Goal: Task Accomplishment & Management: Use online tool/utility

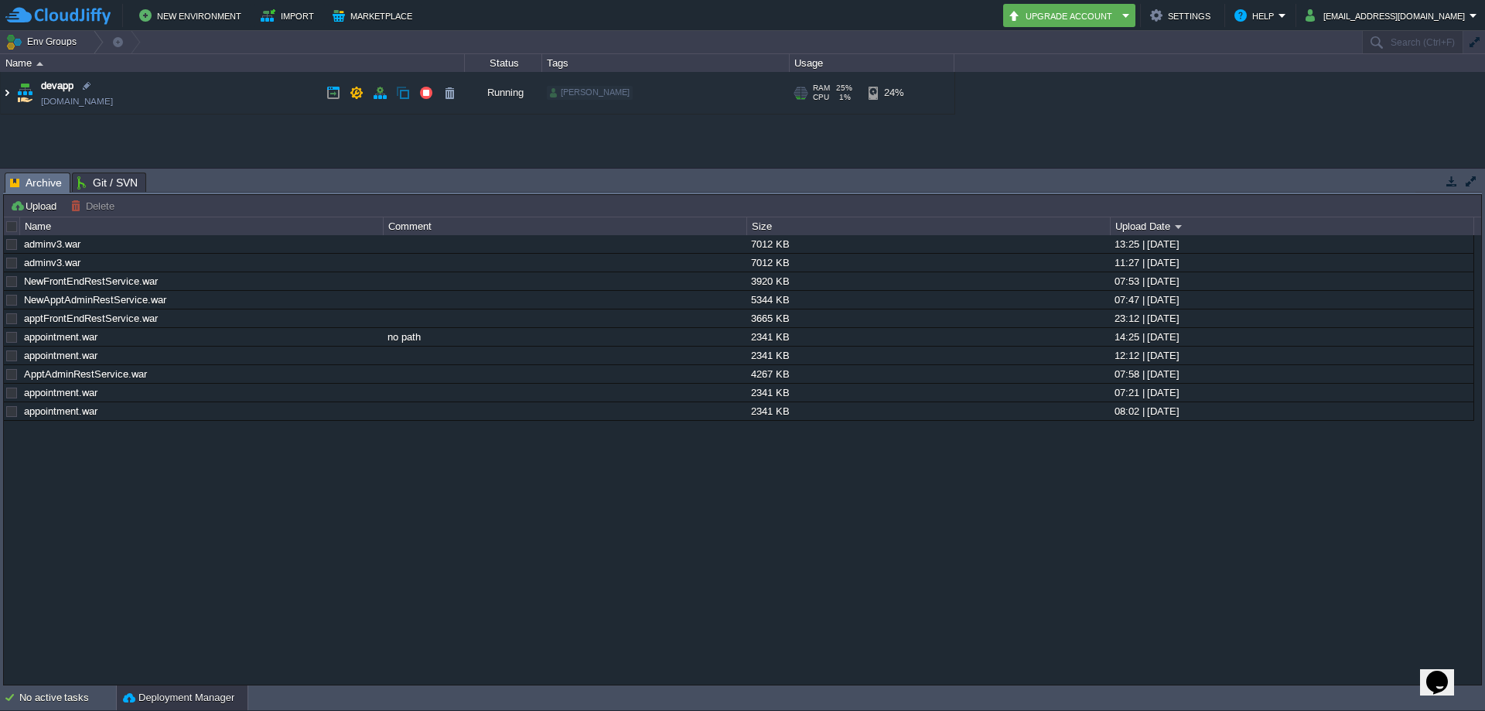
click at [8, 88] on img at bounding box center [7, 93] width 12 height 42
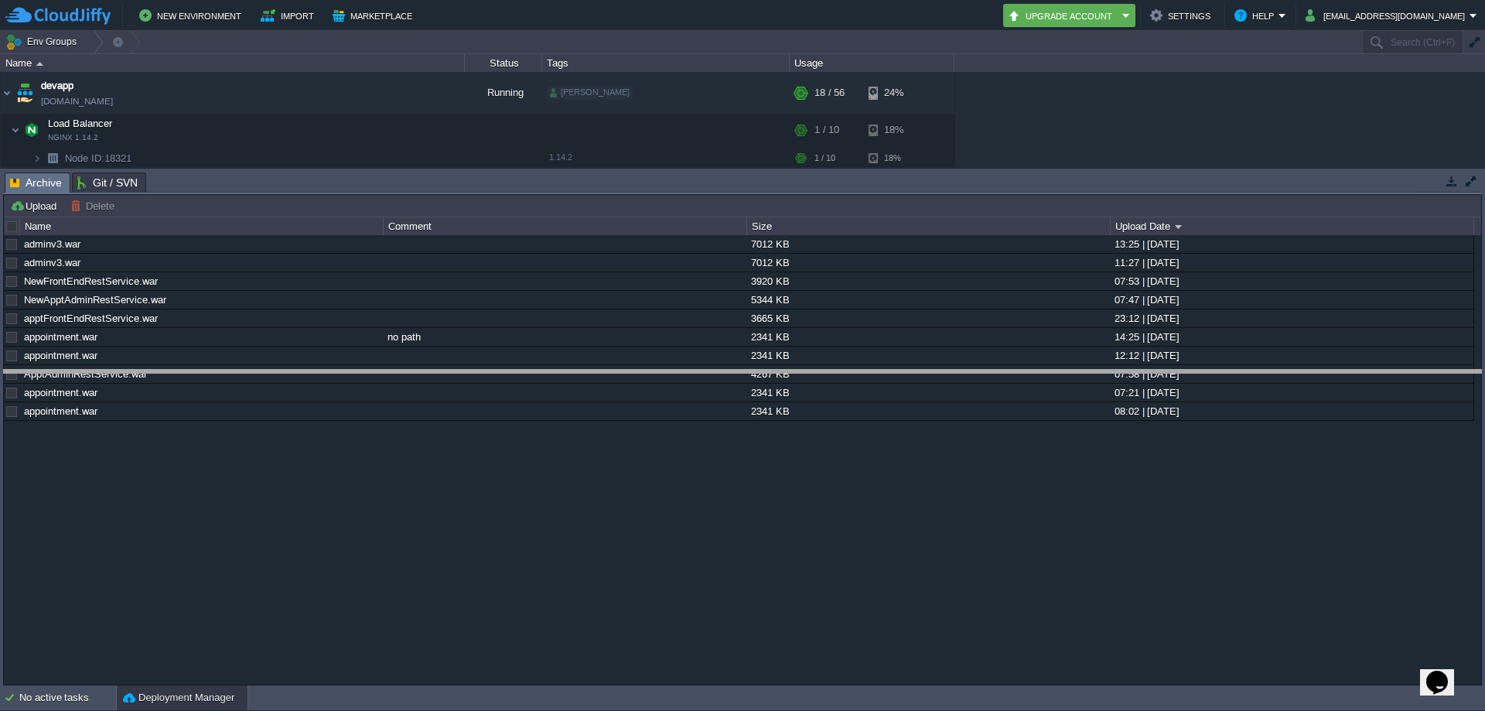
drag, startPoint x: 352, startPoint y: 173, endPoint x: 393, endPoint y: 370, distance: 201.4
click at [393, 370] on body "New Environment Import Marketplace Bonus ₹0.00 Upgrade Account Settings Help it…" at bounding box center [742, 355] width 1485 height 711
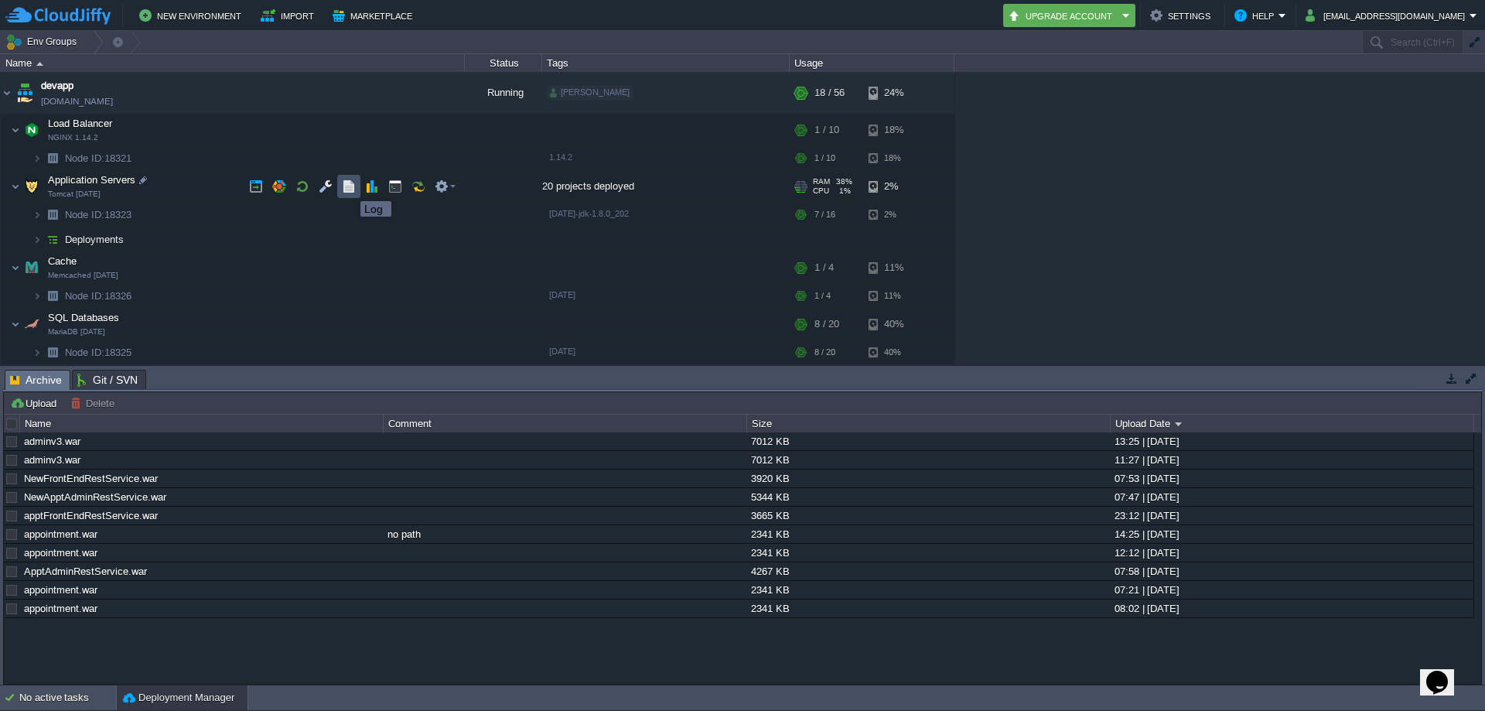
click at [349, 187] on button "button" at bounding box center [349, 186] width 14 height 14
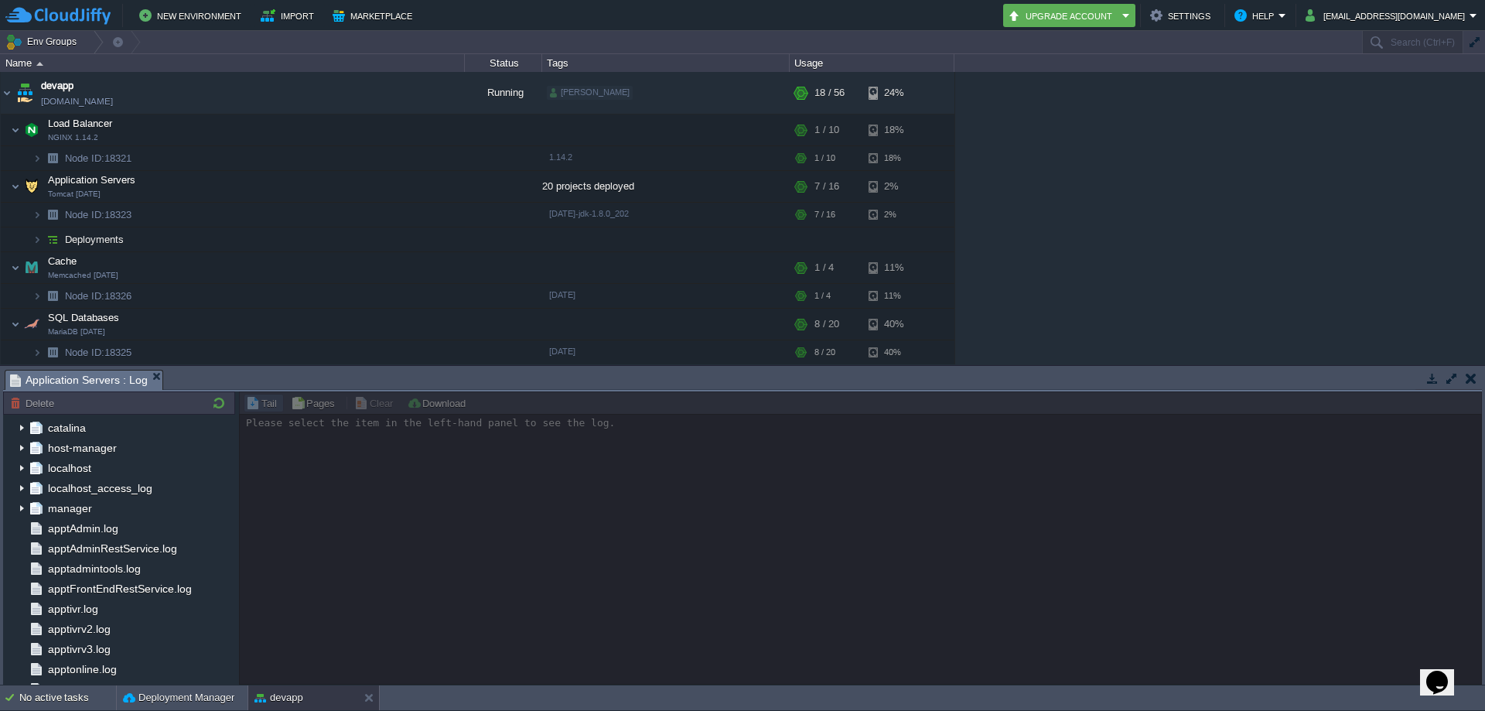
scroll to position [62, 0]
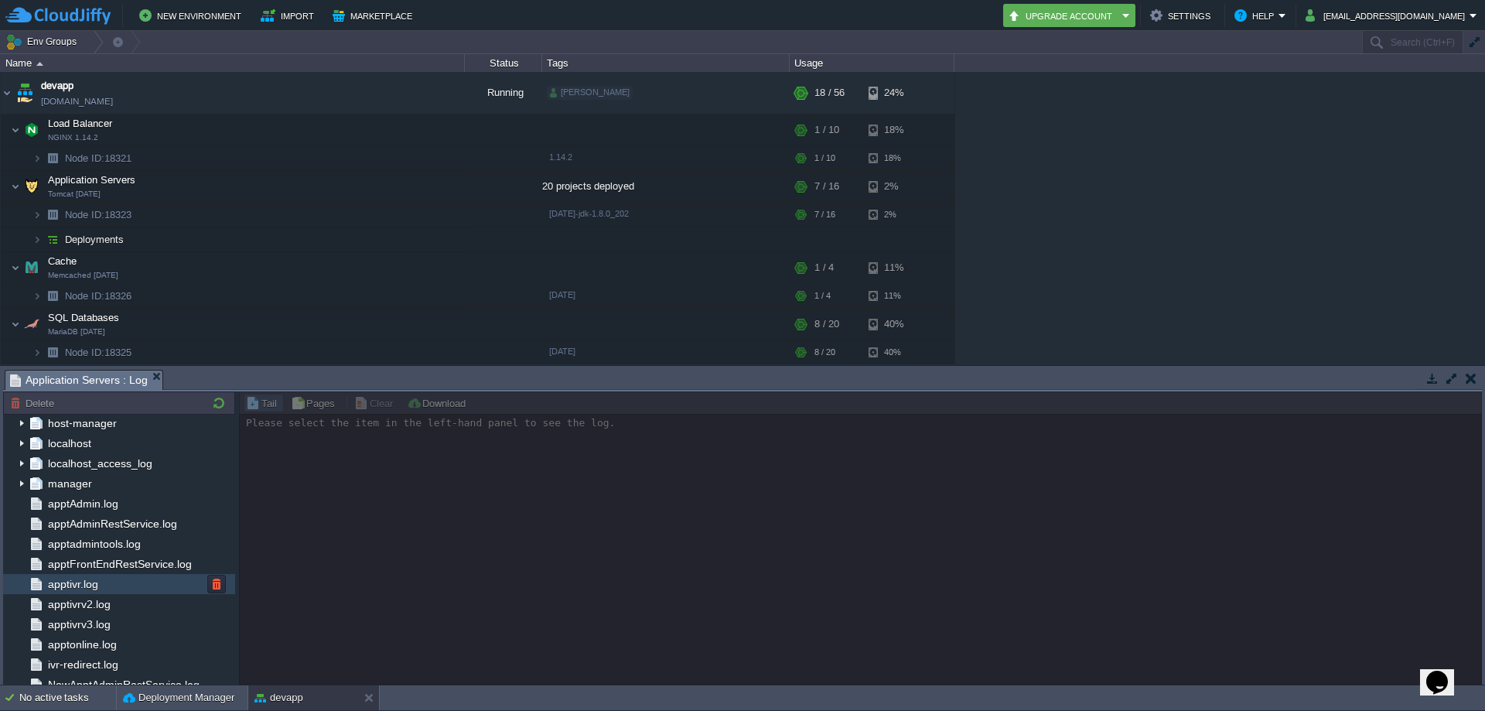
click at [66, 587] on span "apptivr.log" at bounding box center [73, 584] width 56 height 14
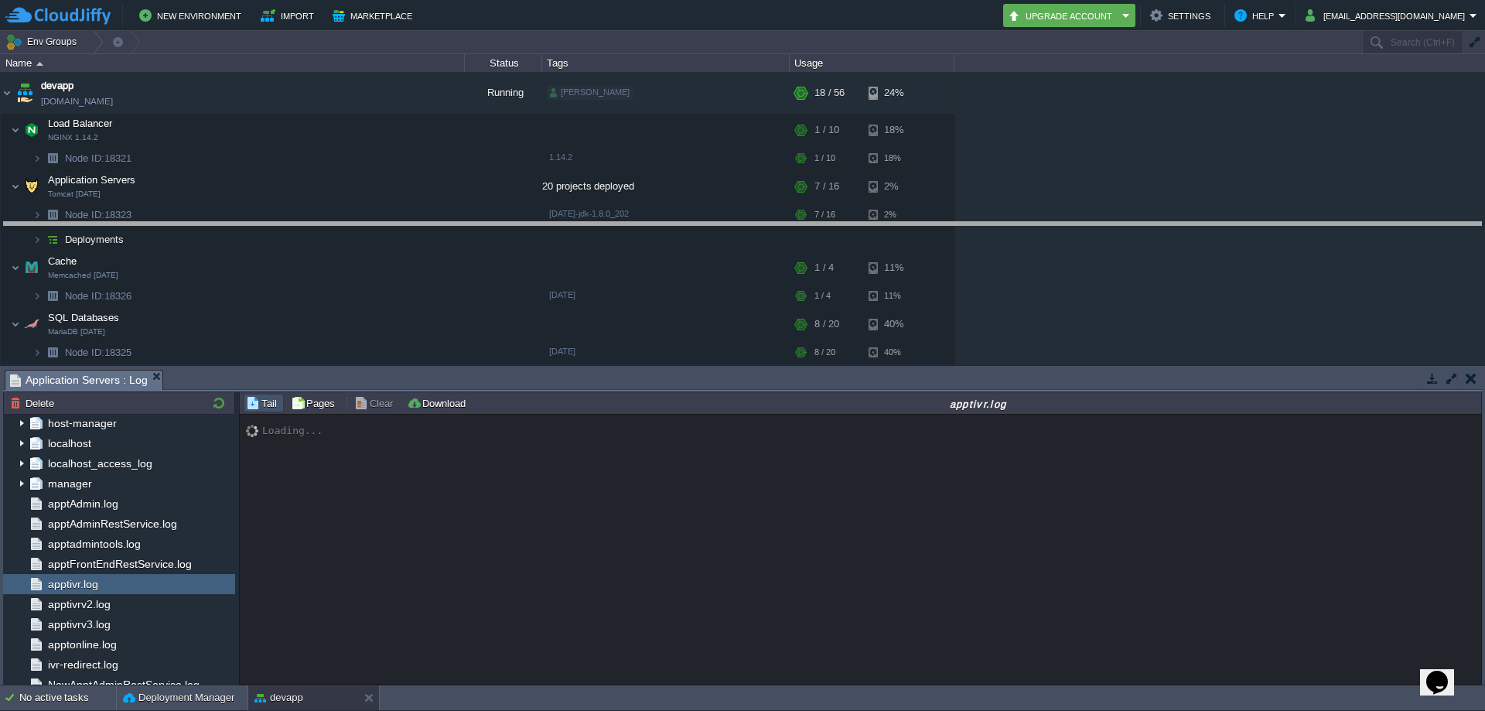
drag, startPoint x: 651, startPoint y: 391, endPoint x: 660, endPoint y: 237, distance: 154.2
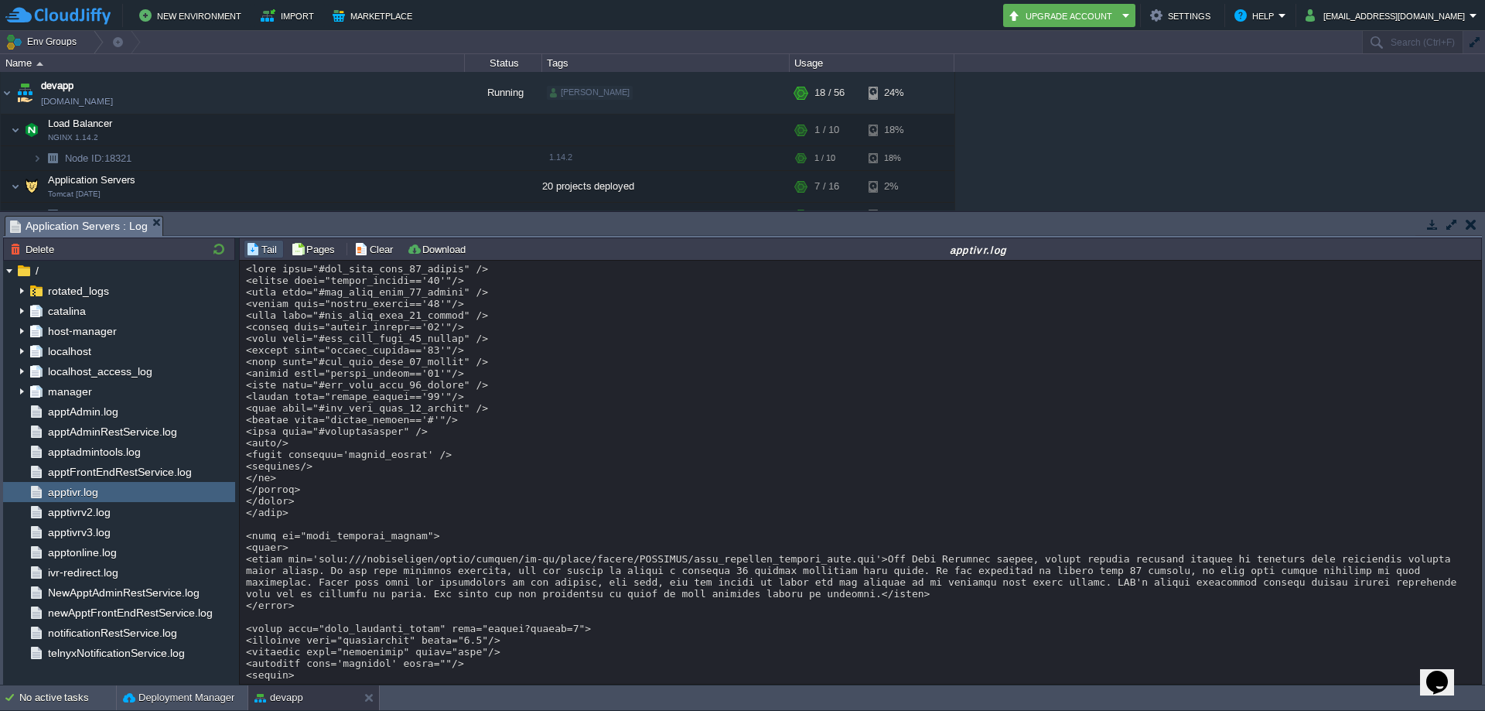
scroll to position [11514, 0]
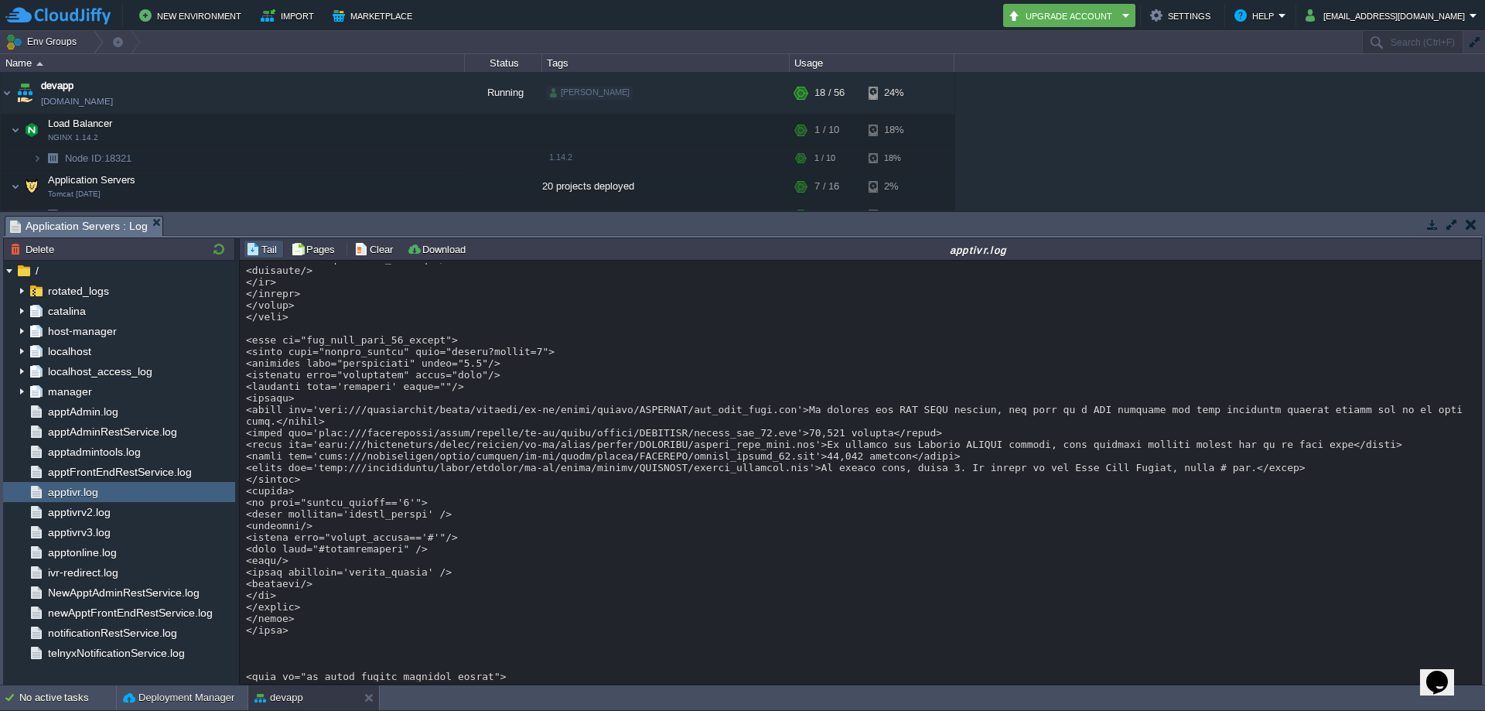
scroll to position [7566, 0]
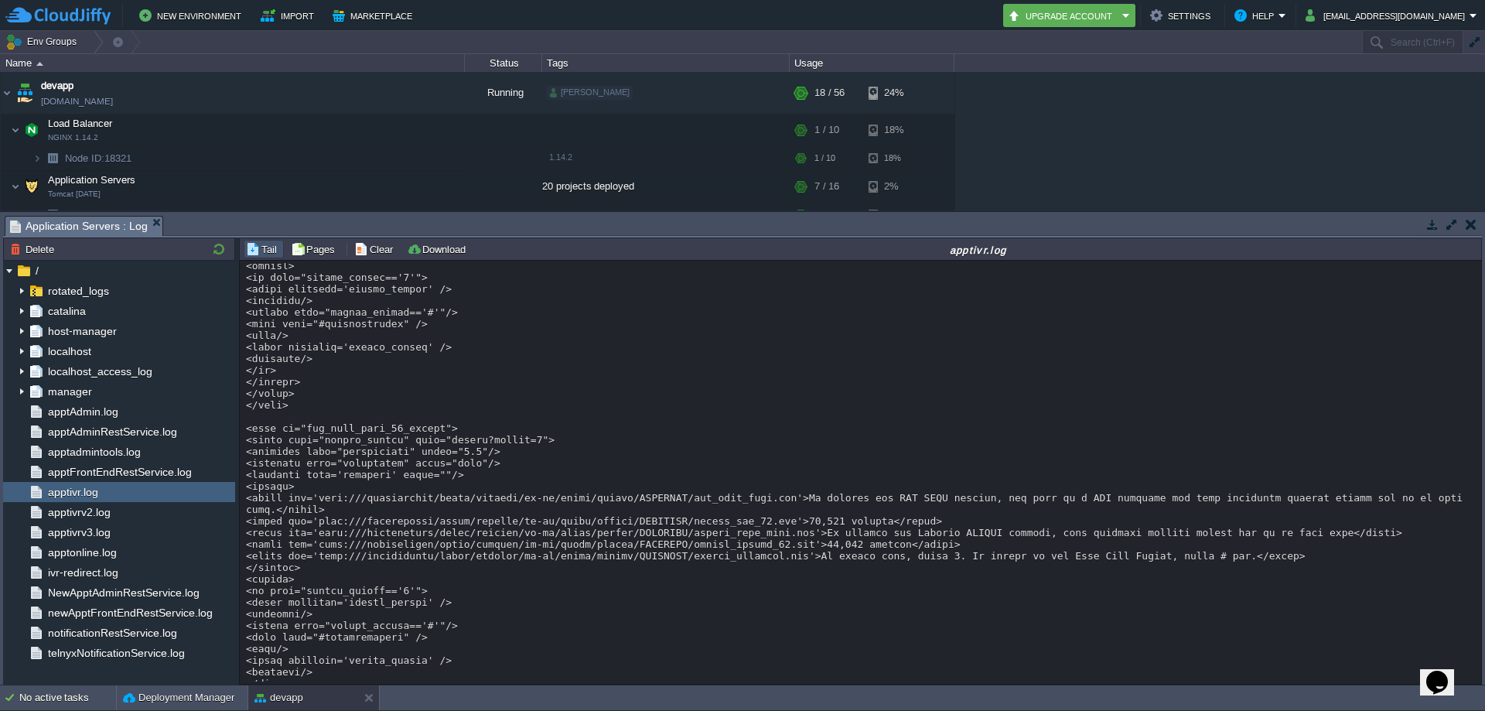
drag, startPoint x: 1478, startPoint y: 533, endPoint x: 1456, endPoint y: 445, distance: 90.2
click at [1461, 432] on div "Loading..." at bounding box center [860, 472] width 1241 height 423
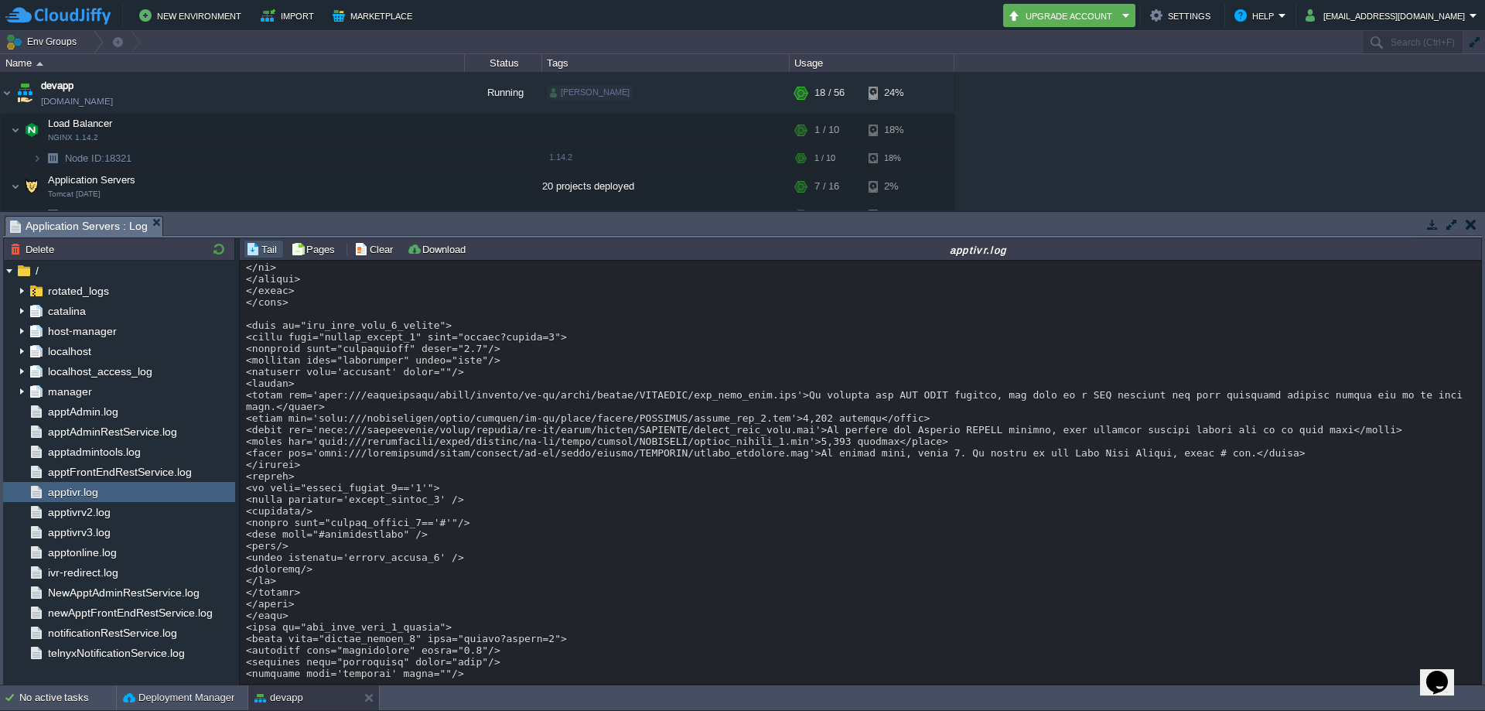
scroll to position [0, 0]
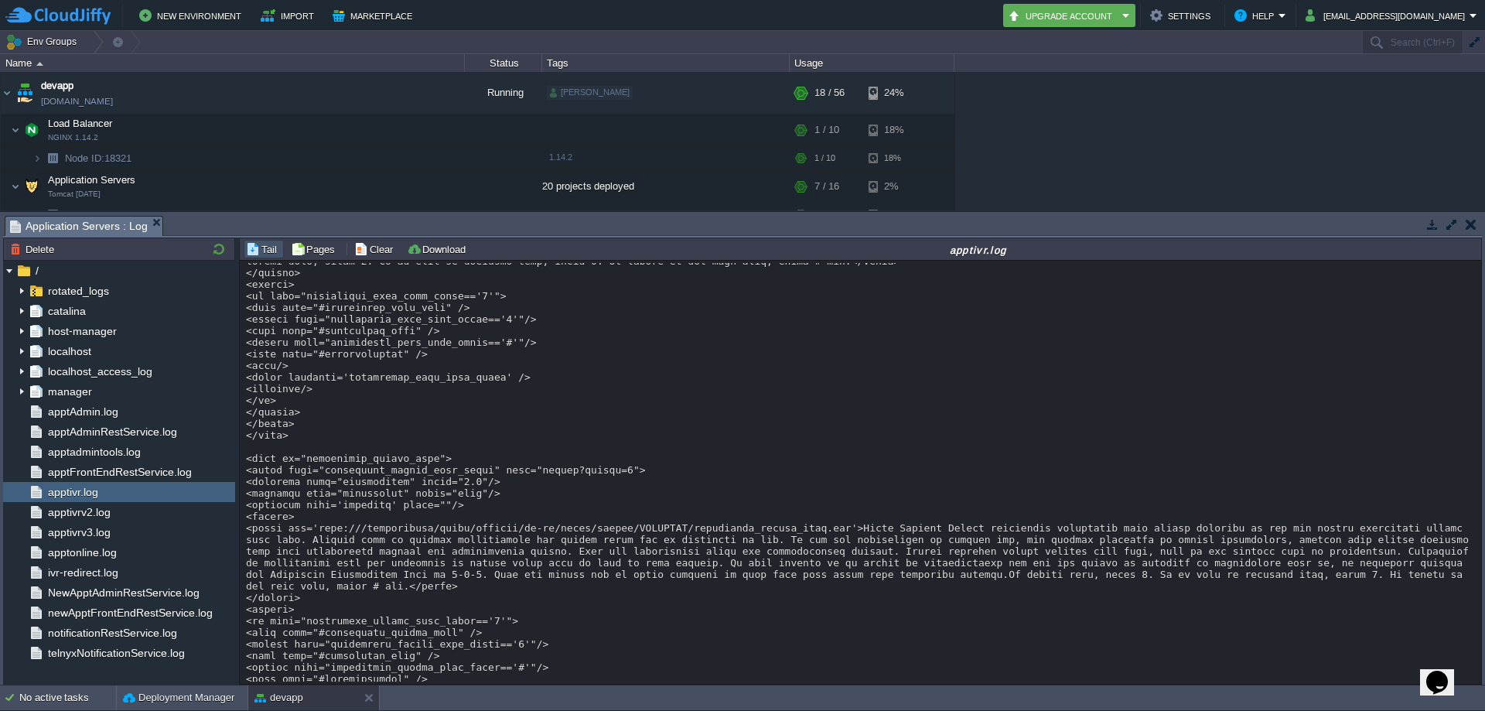
scroll to position [11514, 0]
